Goal: Task Accomplishment & Management: Manage account settings

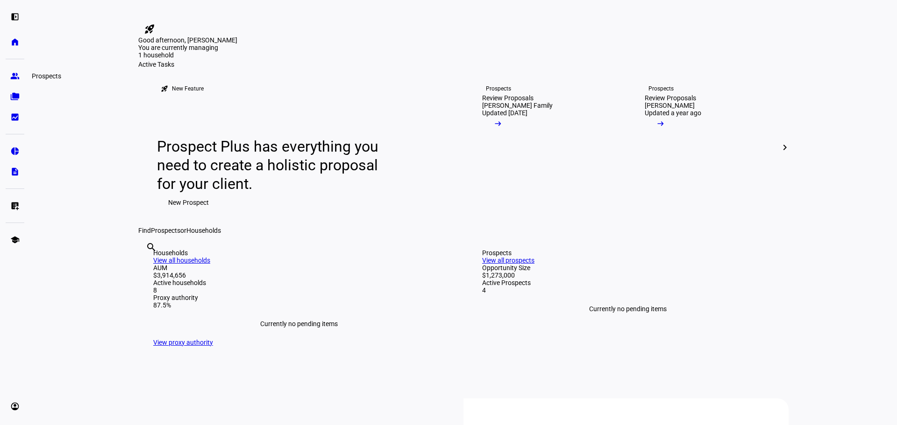
click at [13, 75] on eth-mat-symbol "group" at bounding box center [14, 75] width 9 height 9
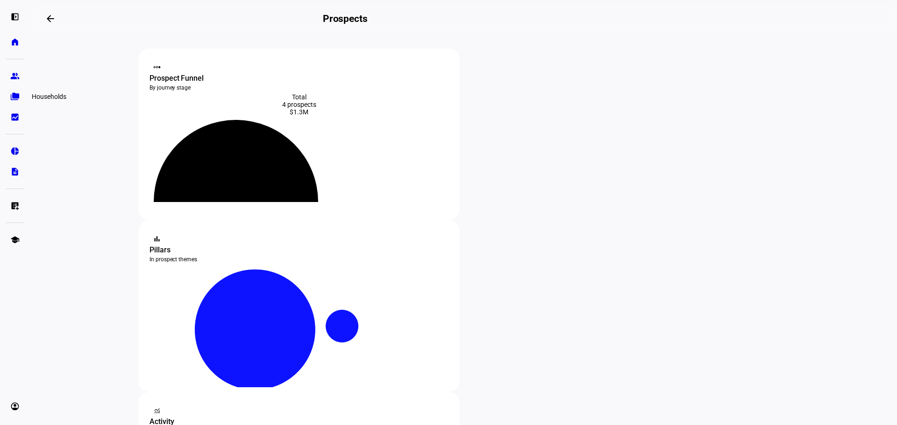
click at [15, 100] on eth-mat-symbol "folder_copy" at bounding box center [14, 96] width 9 height 9
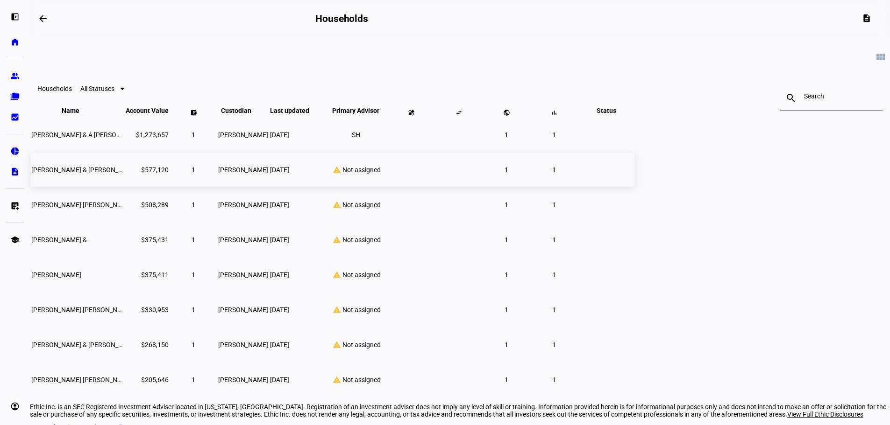
click at [386, 174] on div "warning Not assigned" at bounding box center [355, 170] width 61 height 8
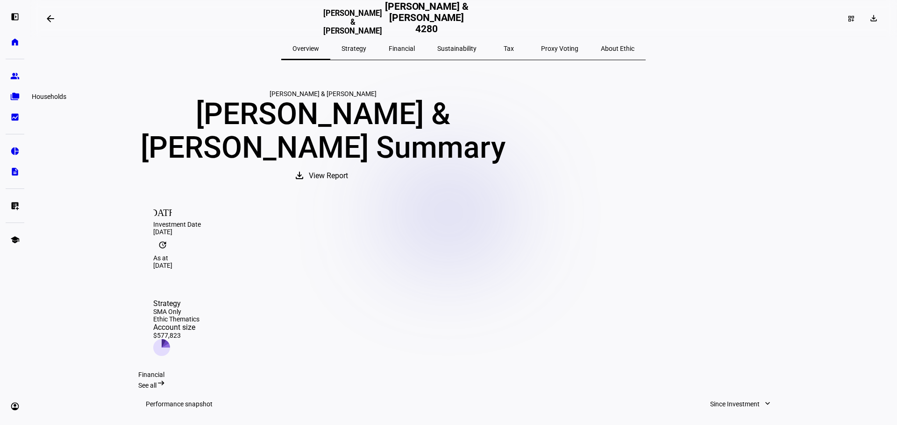
click at [13, 95] on eth-mat-symbol "folder_copy" at bounding box center [14, 96] width 9 height 9
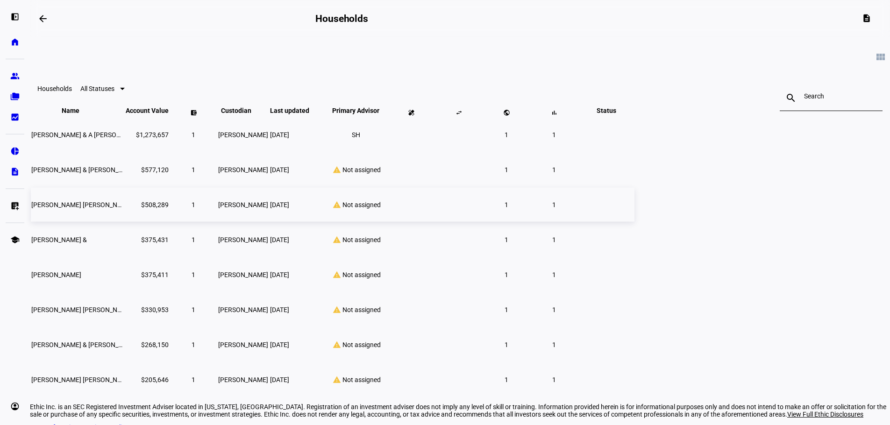
click at [133, 209] on span "[PERSON_NAME] [PERSON_NAME]" at bounding box center [81, 204] width 101 height 7
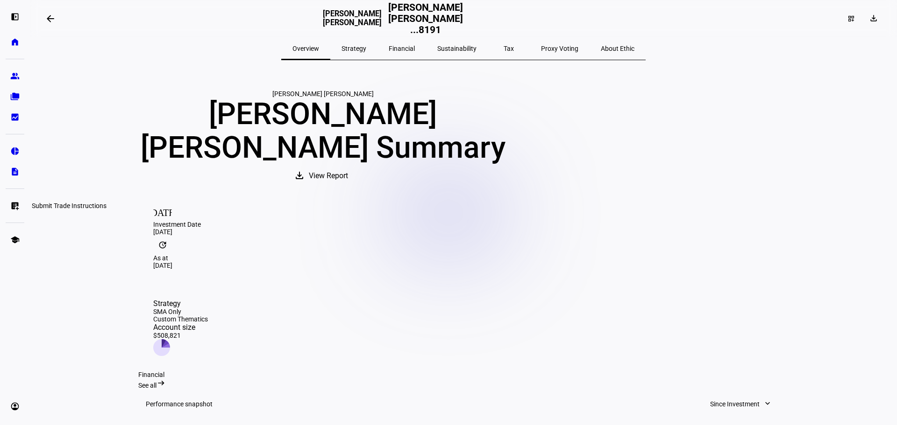
click at [18, 206] on eth-mat-symbol "list_alt_add" at bounding box center [14, 205] width 9 height 9
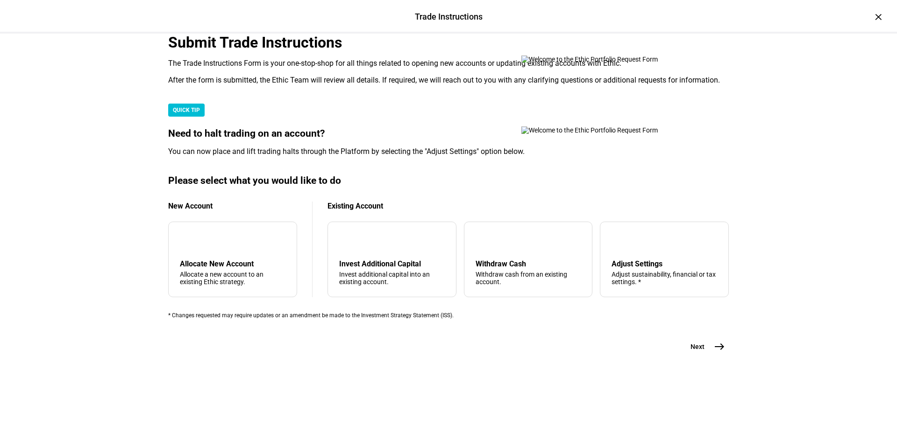
scroll to position [187, 0]
click at [642, 286] on div "Adjust sustainability, financial or tax settings. *" at bounding box center [664, 278] width 106 height 15
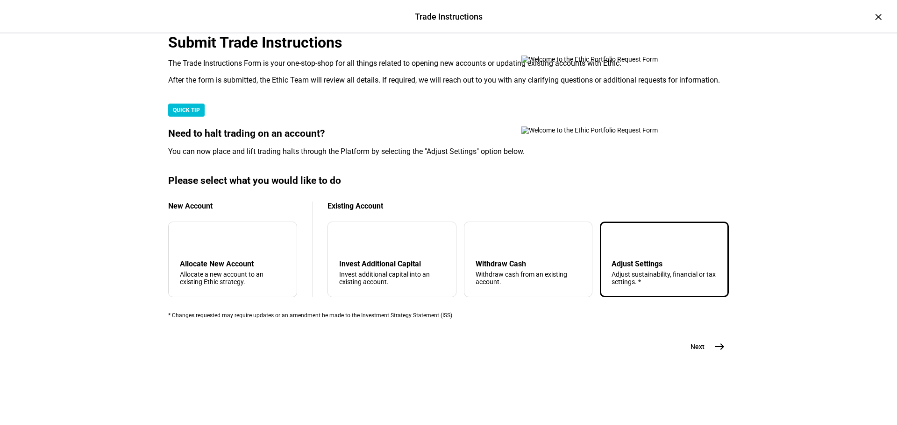
scroll to position [226, 0]
click at [716, 353] on mat-icon "east" at bounding box center [718, 346] width 11 height 11
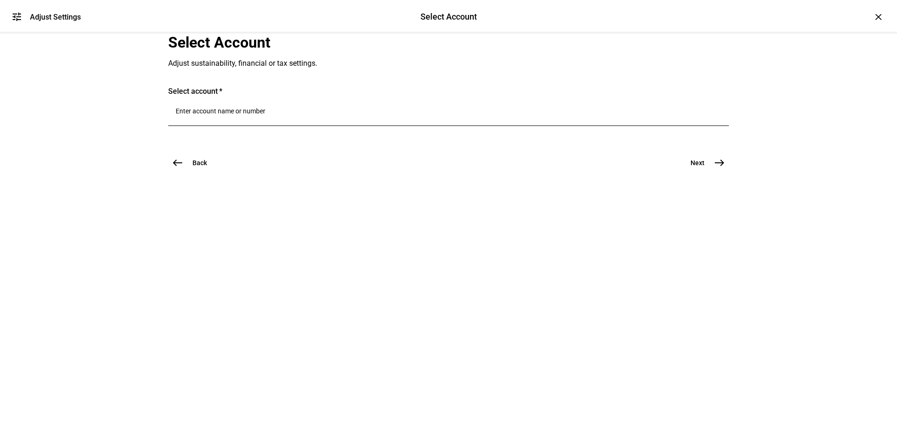
scroll to position [0, 0]
click at [365, 115] on input "Number" at bounding box center [448, 110] width 545 height 7
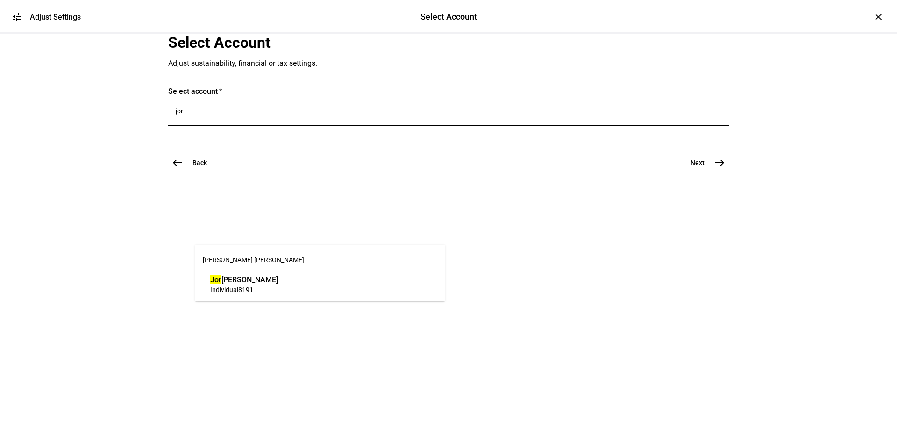
type input "jor"
click at [278, 283] on span "Jor [PERSON_NAME]" at bounding box center [244, 280] width 68 height 11
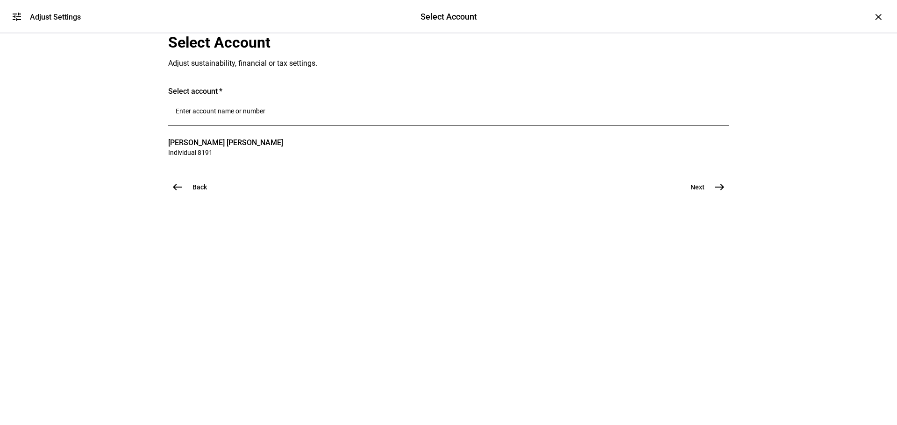
click at [710, 197] on span "east" at bounding box center [719, 187] width 19 height 19
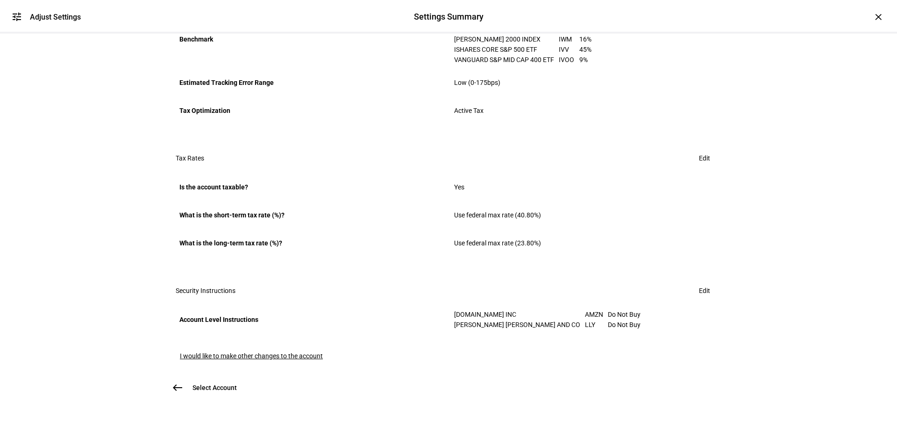
scroll to position [540, 0]
click at [305, 353] on span "I would like to make other changes to the account" at bounding box center [251, 356] width 143 height 7
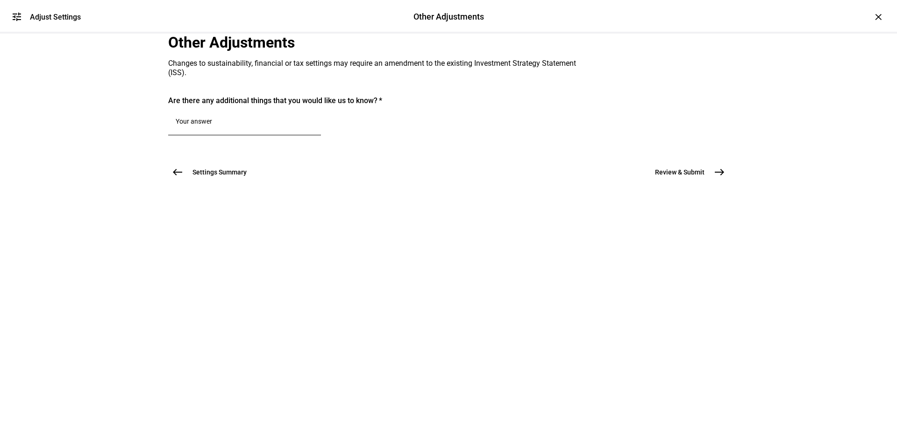
click at [297, 126] on textarea at bounding box center [245, 121] width 138 height 9
type textarea "Lower cash target to 50bps"
click at [717, 178] on mat-icon "east" at bounding box center [718, 172] width 11 height 11
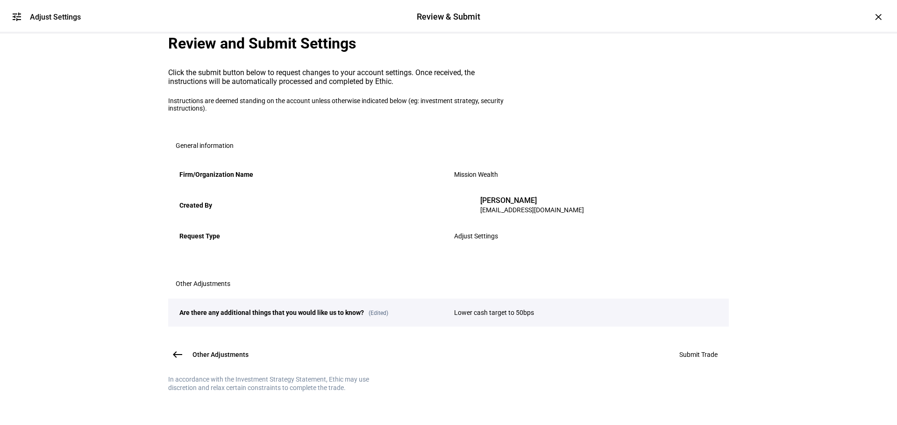
scroll to position [117, 0]
click at [679, 351] on span "Submit Trade" at bounding box center [698, 354] width 38 height 7
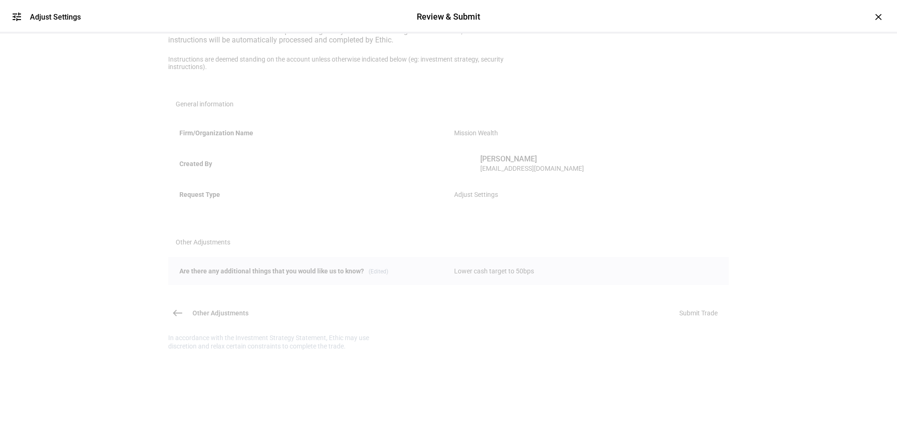
scroll to position [0, 0]
